Goal: Transaction & Acquisition: Book appointment/travel/reservation

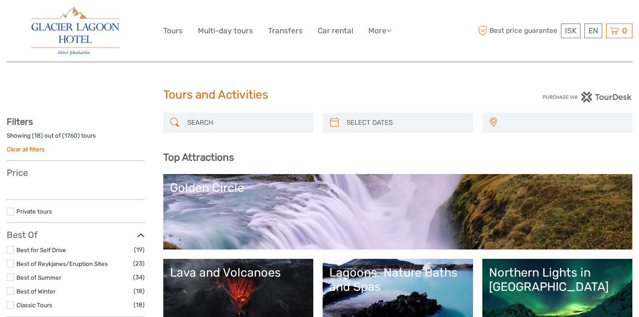
select select
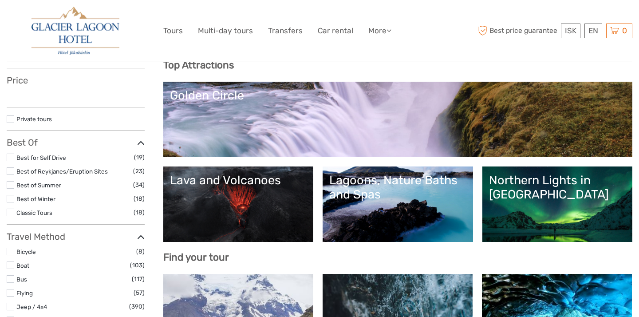
scroll to position [94, 0]
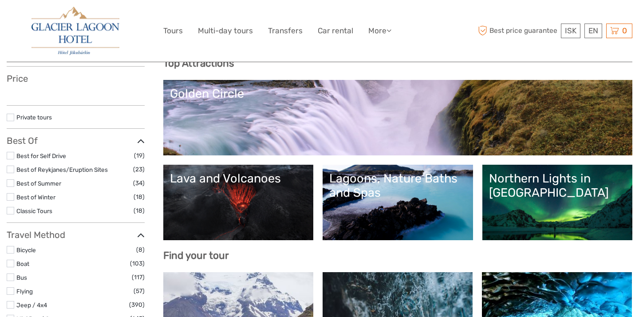
select select
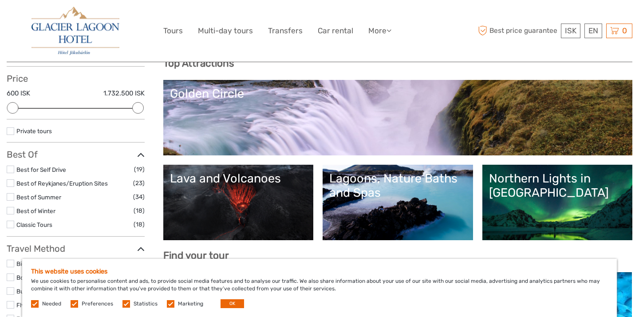
scroll to position [0, 0]
click at [228, 302] on button "OK" at bounding box center [232, 303] width 24 height 9
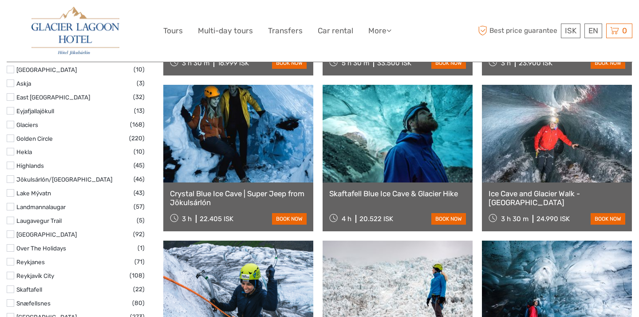
scroll to position [437, 0]
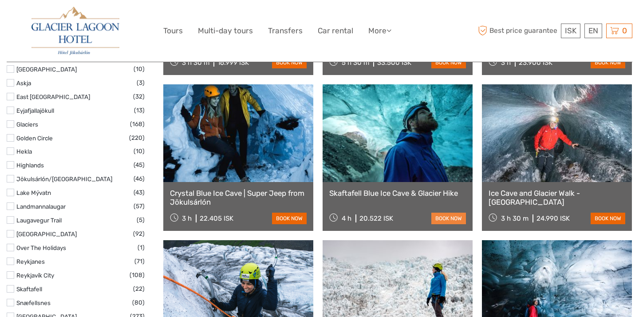
click at [442, 216] on link "book now" at bounding box center [448, 218] width 35 height 12
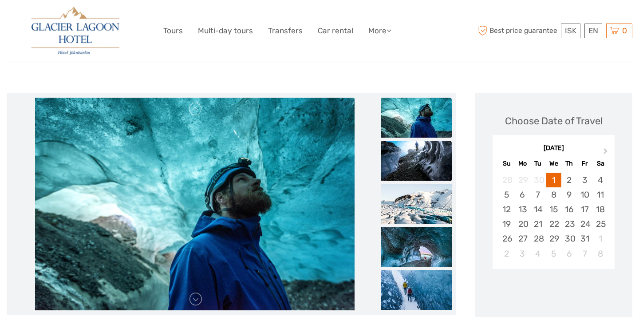
click at [430, 173] on img at bounding box center [416, 161] width 71 height 40
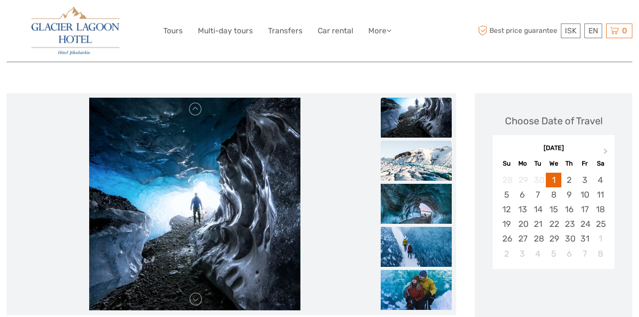
click at [420, 170] on img at bounding box center [416, 161] width 71 height 40
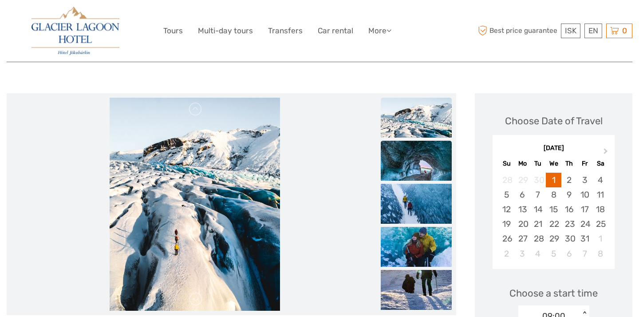
click at [418, 168] on img at bounding box center [416, 161] width 71 height 40
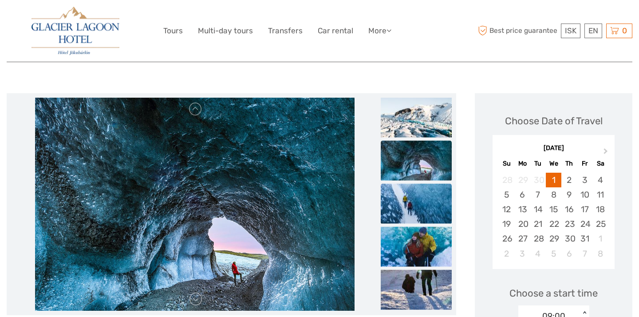
click at [413, 208] on img at bounding box center [416, 203] width 71 height 40
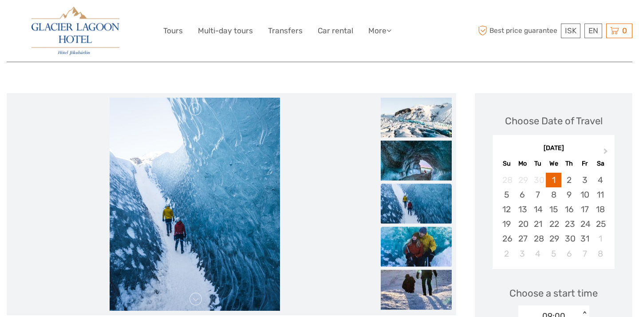
click at [410, 236] on img at bounding box center [416, 246] width 71 height 40
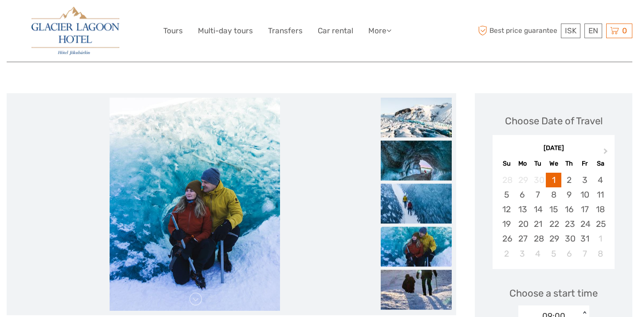
click at [412, 255] on img at bounding box center [416, 246] width 71 height 40
click at [411, 281] on img at bounding box center [416, 289] width 71 height 40
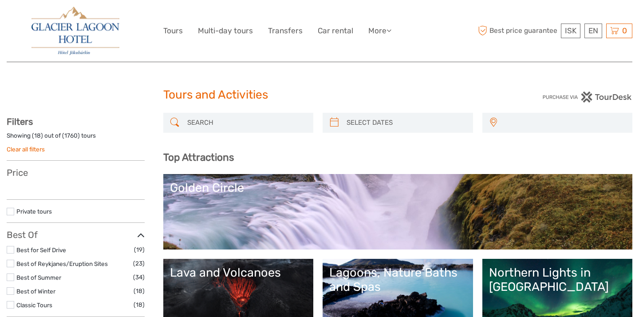
select select
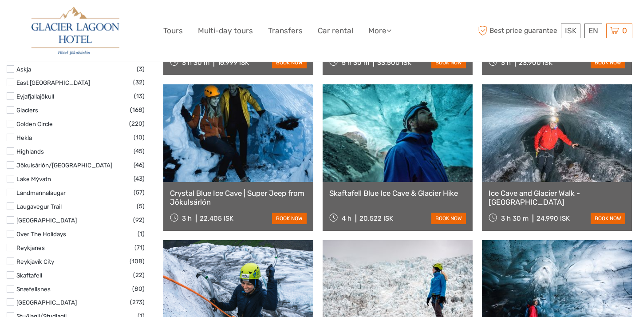
select select
